Goal: Task Accomplishment & Management: Manage account settings

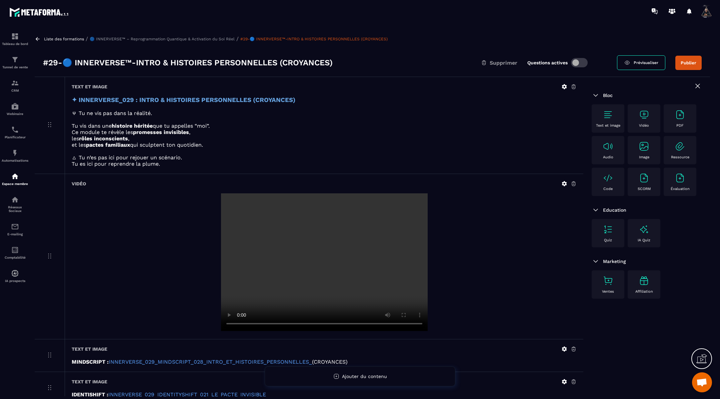
click at [37, 38] on icon at bounding box center [38, 39] width 6 height 6
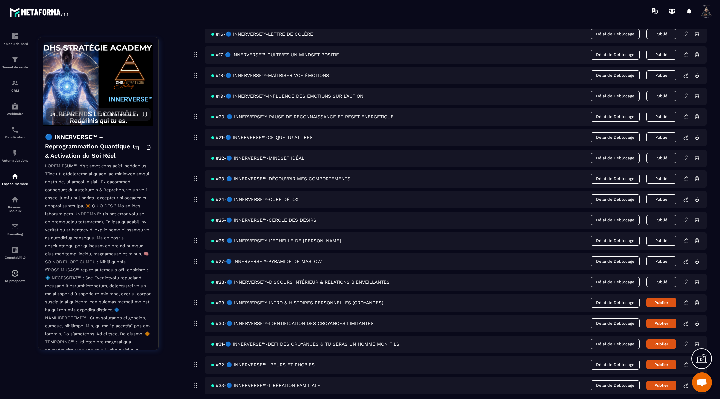
scroll to position [393, 0]
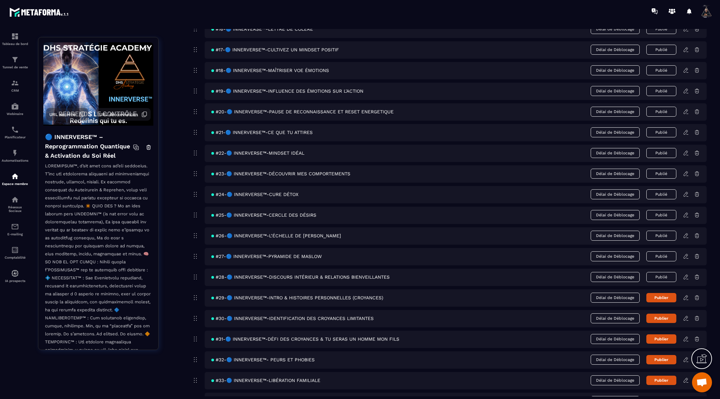
click at [667, 294] on button "Publier" at bounding box center [662, 297] width 30 height 9
click at [687, 316] on icon at bounding box center [686, 319] width 6 height 6
